Goal: Information Seeking & Learning: Learn about a topic

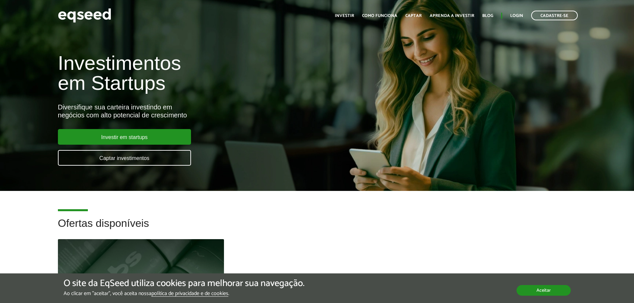
click at [554, 291] on button "Aceitar" at bounding box center [544, 290] width 54 height 11
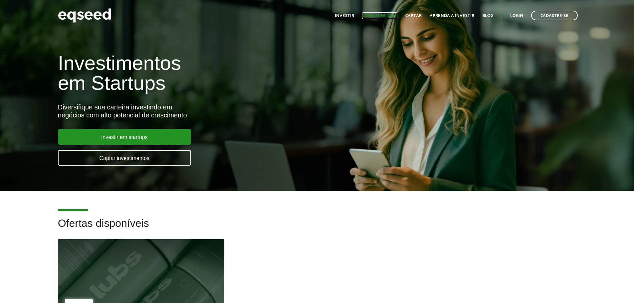
click at [397, 18] on link "Como funciona" at bounding box center [379, 16] width 35 height 4
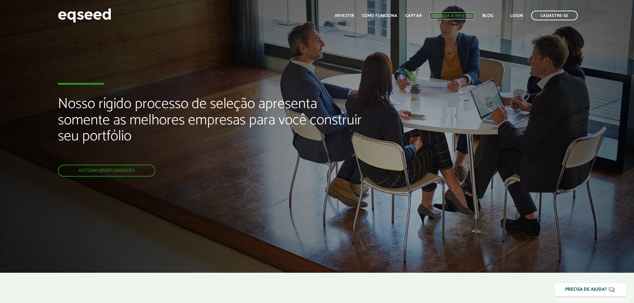
click at [444, 15] on link "Aprenda a investir" at bounding box center [452, 16] width 45 height 4
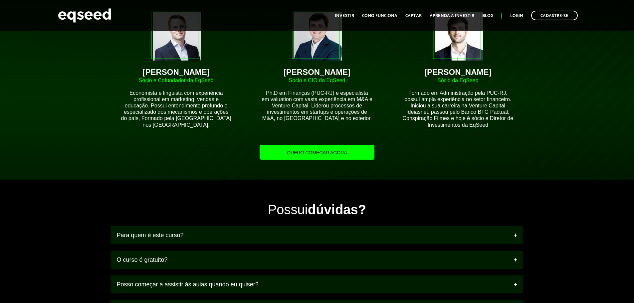
scroll to position [599, 0]
